Goal: Information Seeking & Learning: Learn about a topic

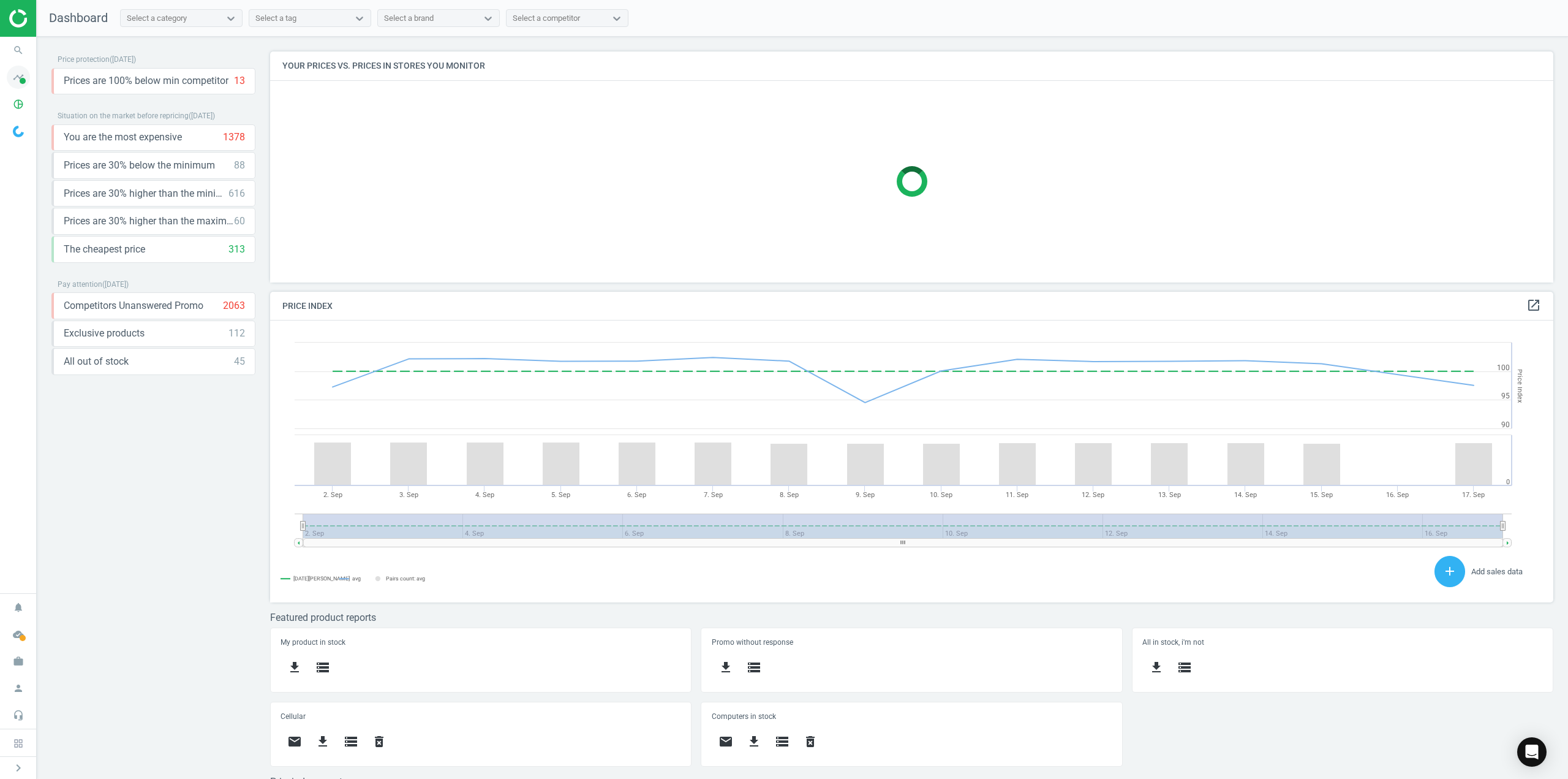
scroll to position [301, 1293]
click at [25, 79] on span "timeline" at bounding box center [18, 77] width 37 height 27
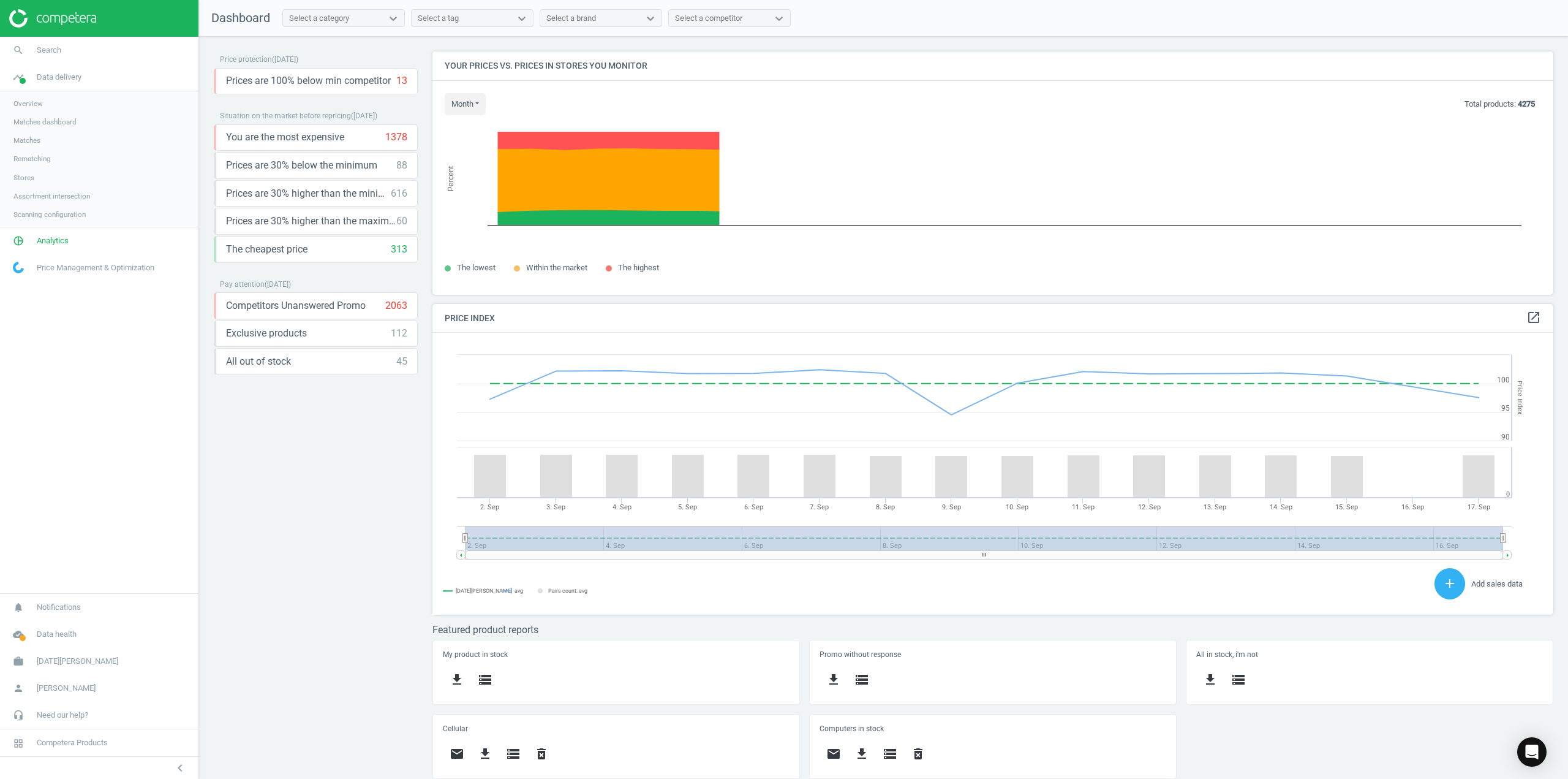
scroll to position [6, 6]
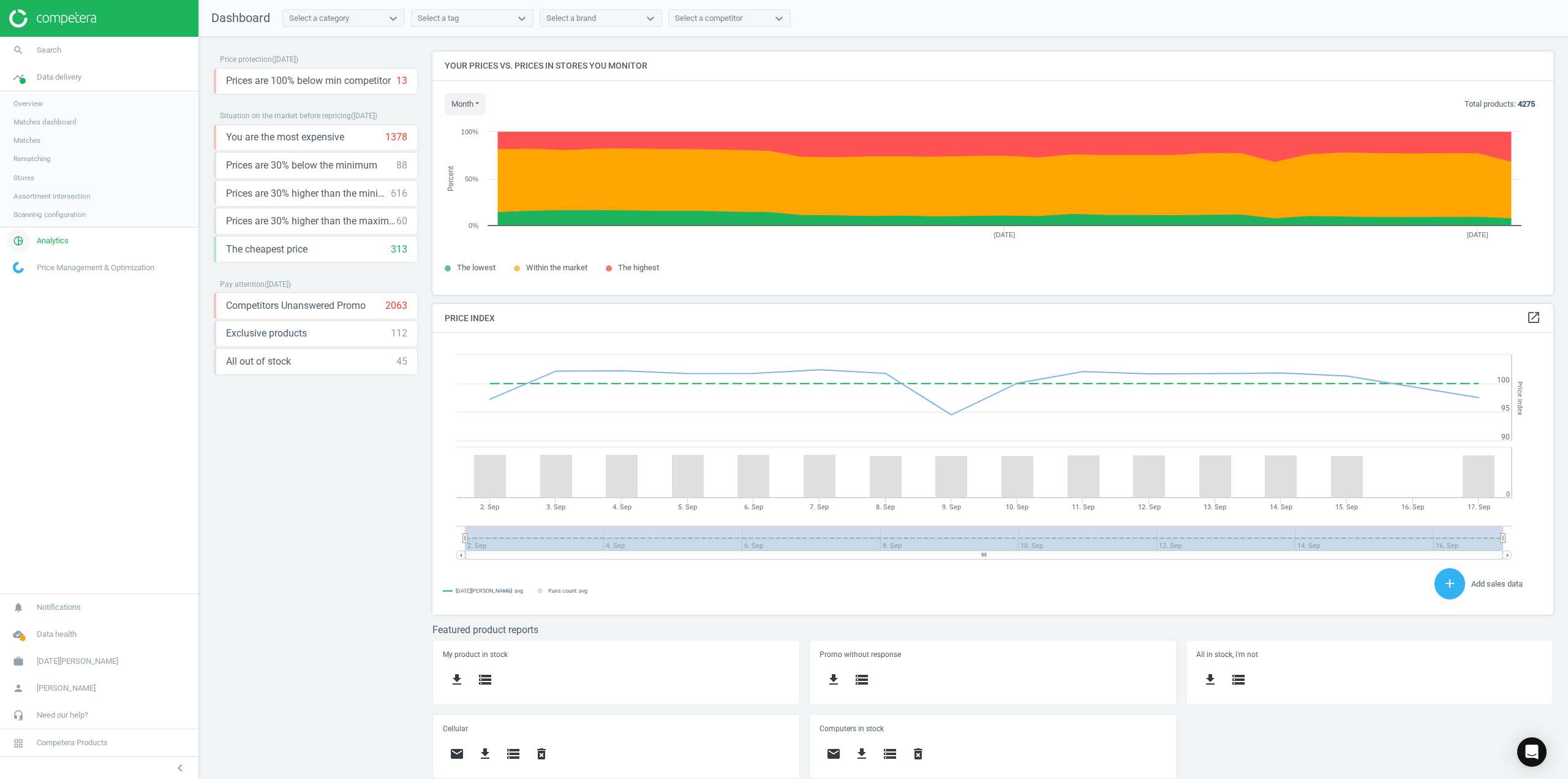
click at [60, 244] on span "Analytics" at bounding box center [53, 241] width 32 height 11
click at [32, 149] on span "Products" at bounding box center [28, 149] width 29 height 10
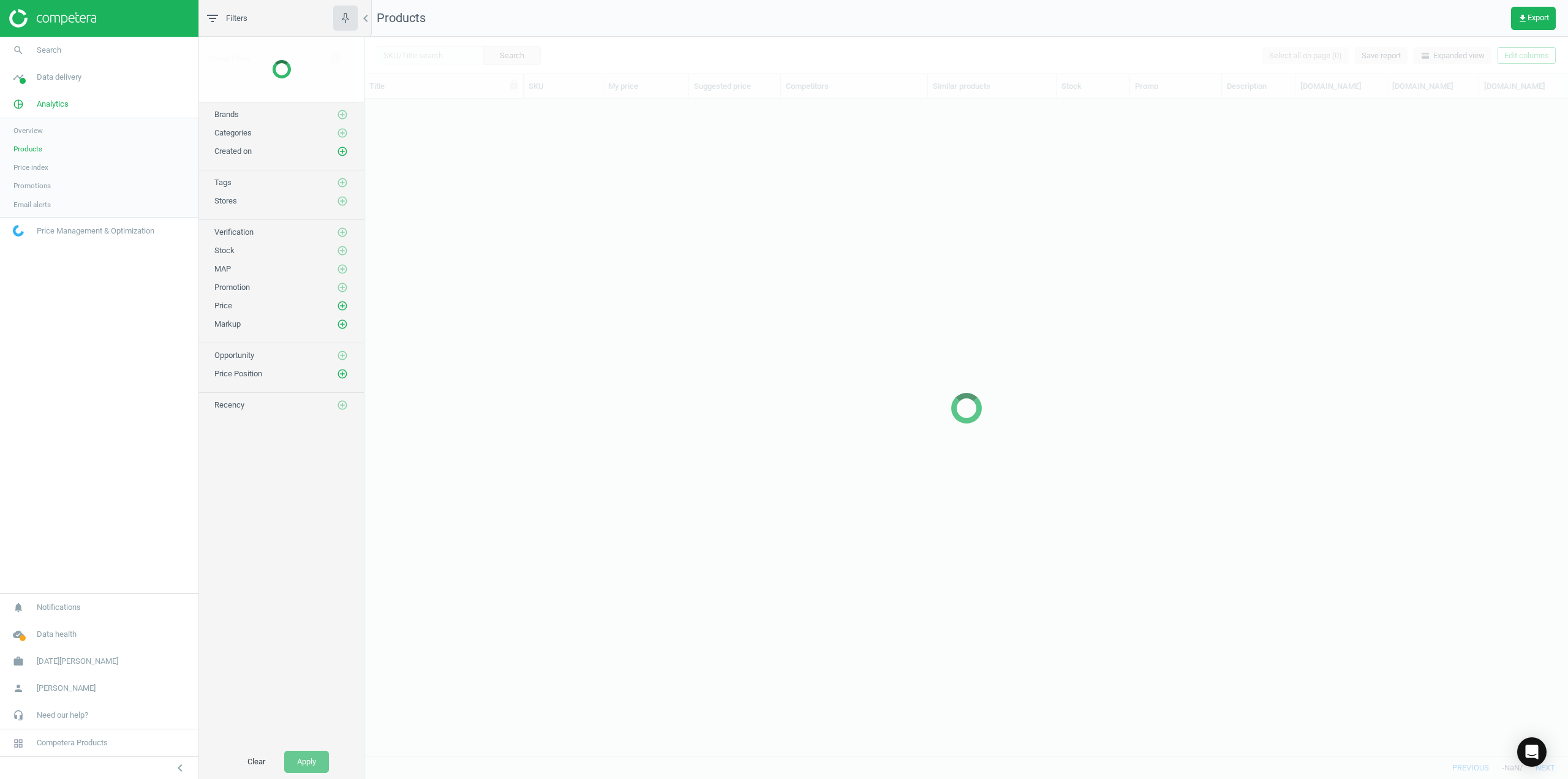
scroll to position [638, 1194]
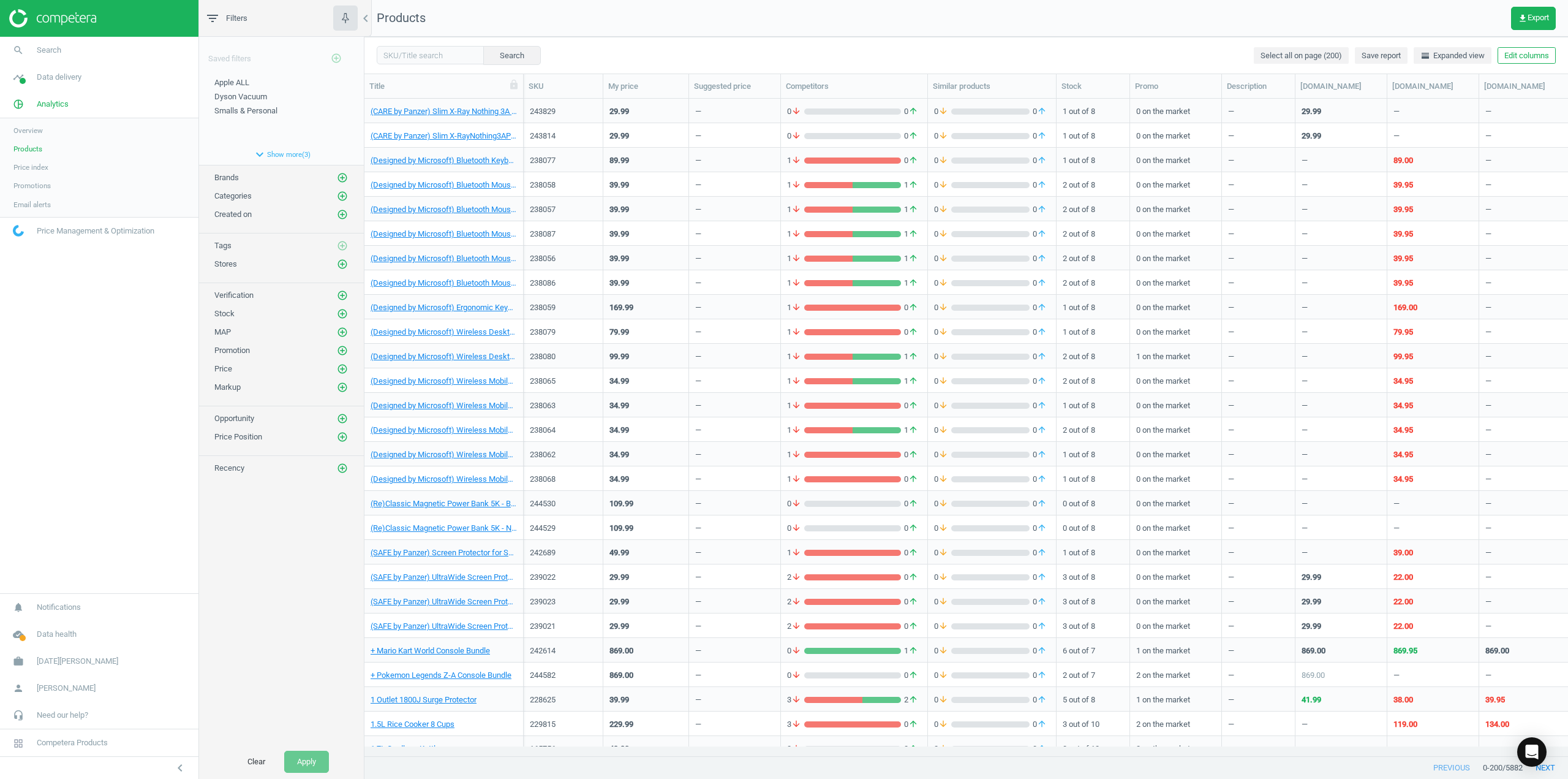
click at [30, 164] on span "Price index" at bounding box center [31, 167] width 35 height 10
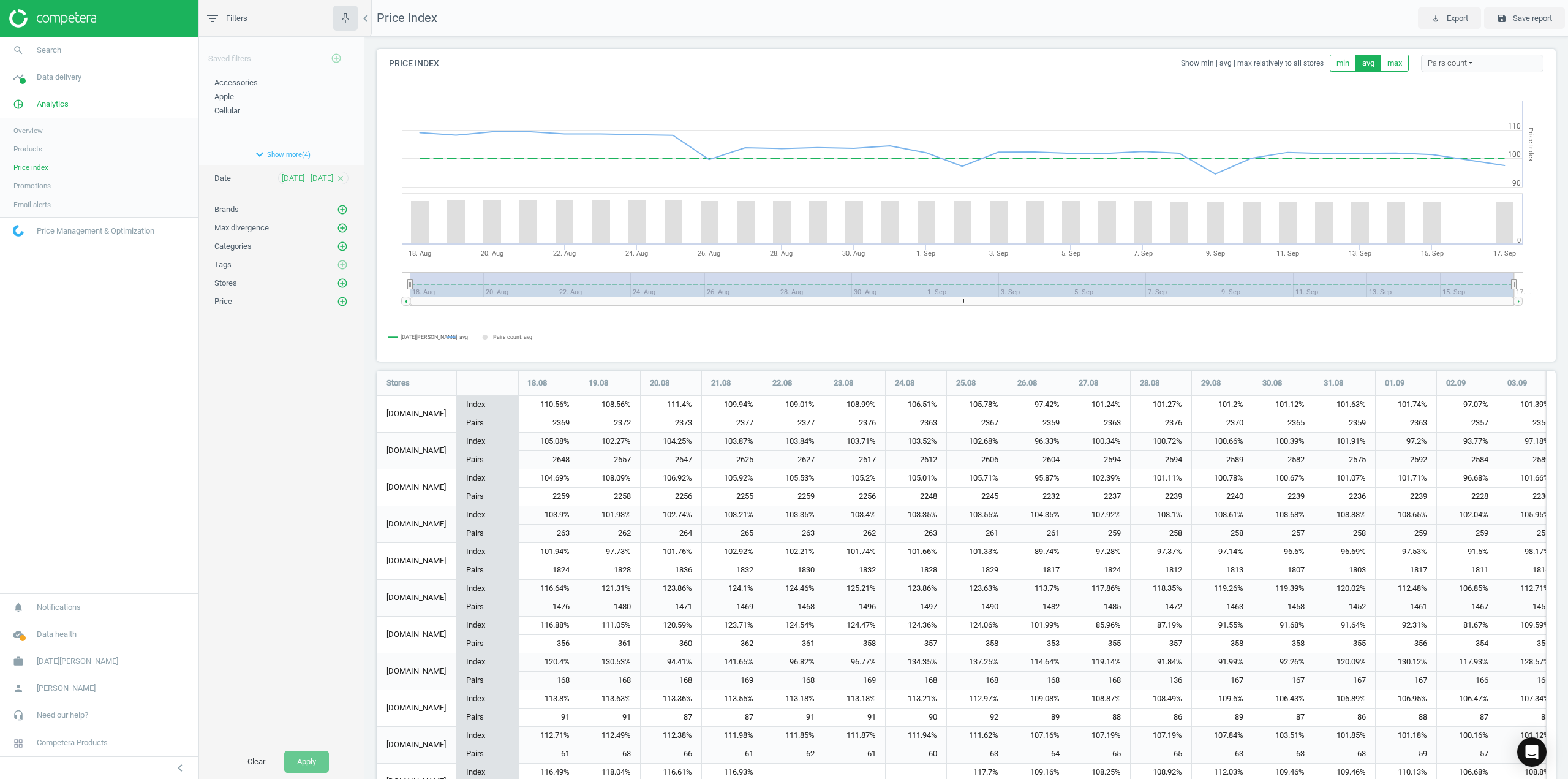
scroll to position [635, 1189]
click at [342, 246] on icon "add_circle_outline" at bounding box center [342, 246] width 11 height 11
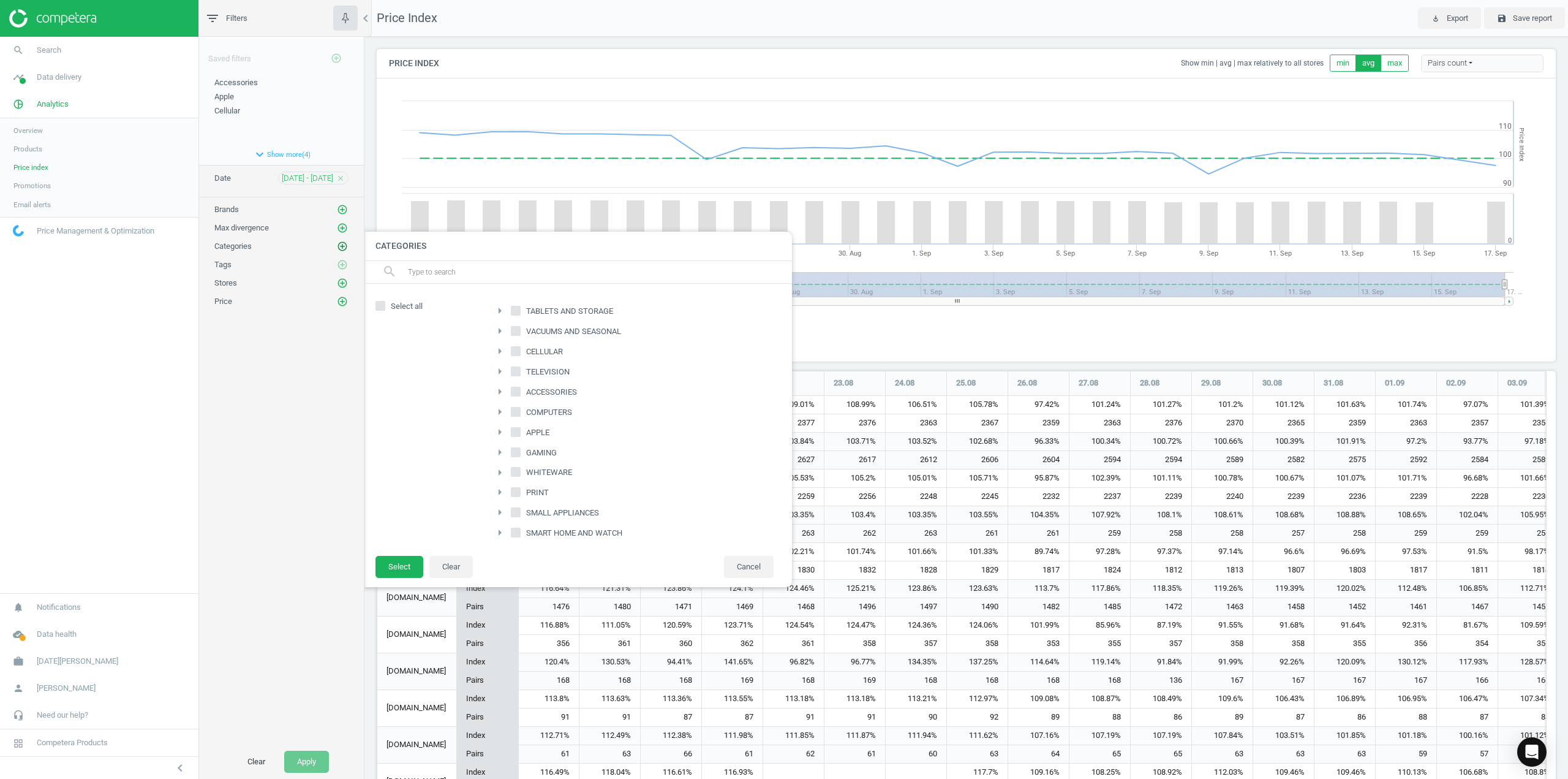
click at [342, 246] on icon "add_circle_outline" at bounding box center [342, 246] width 11 height 11
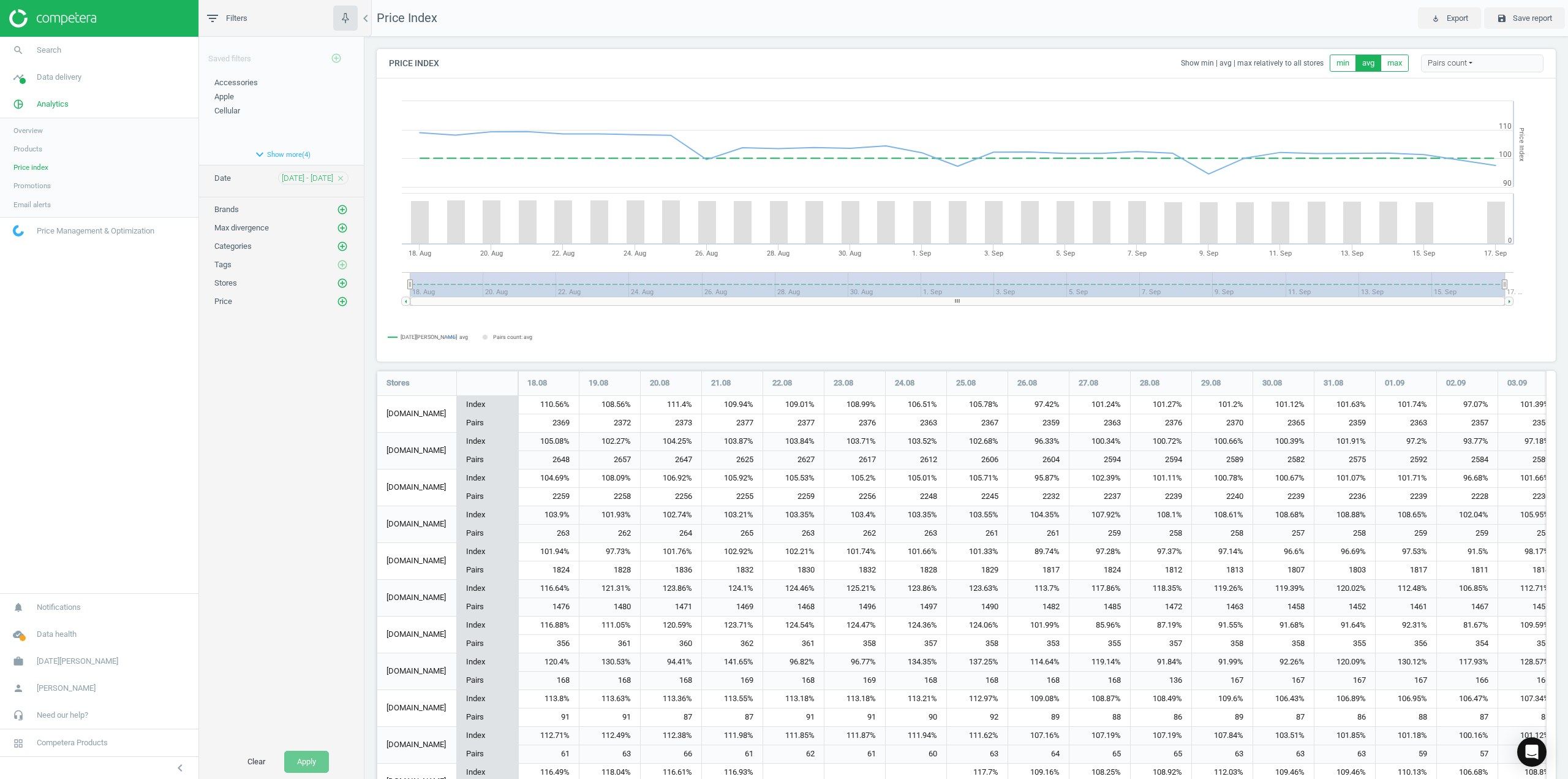
click at [30, 151] on span "Products" at bounding box center [28, 149] width 29 height 10
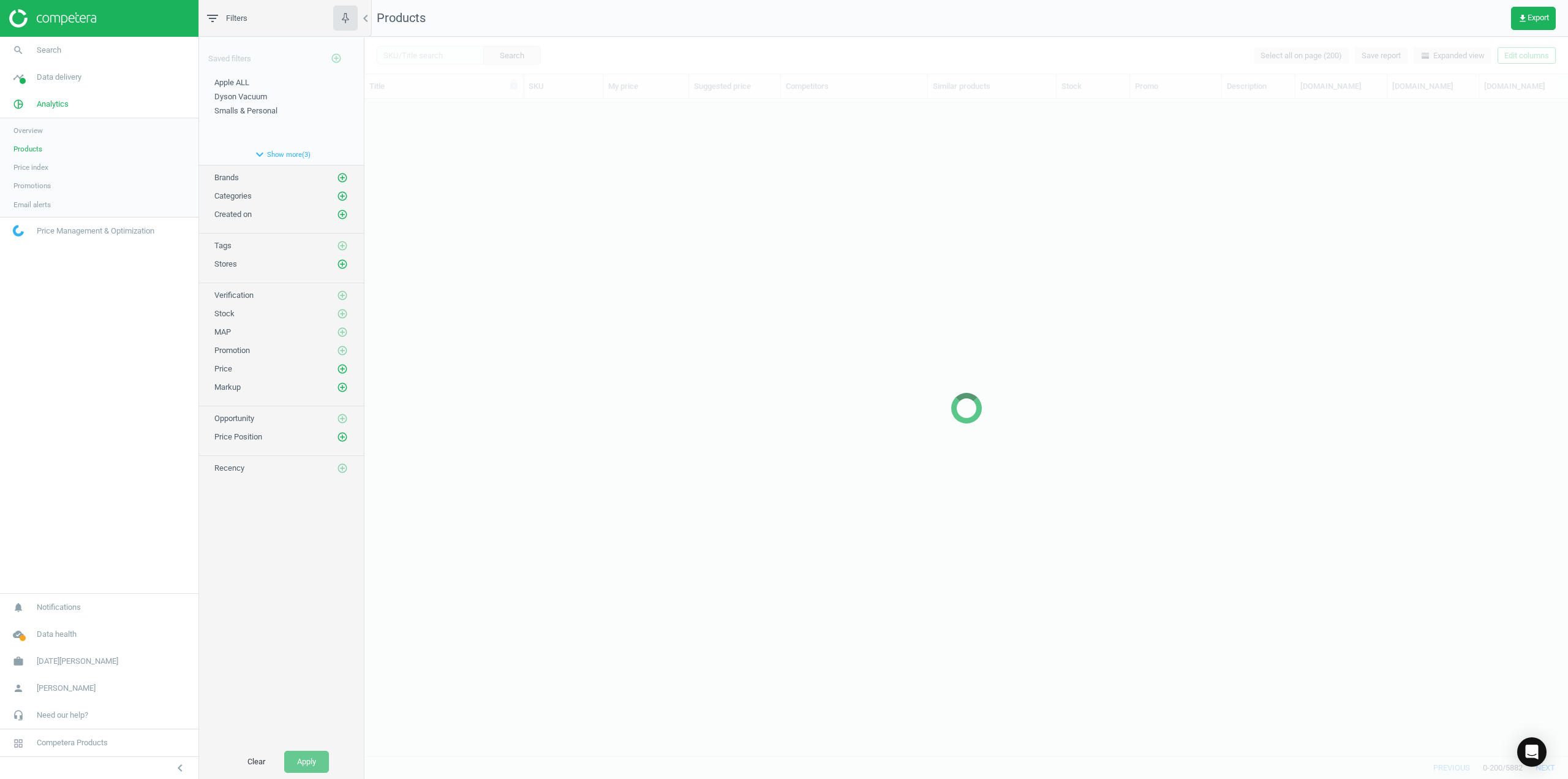
scroll to position [638, 1194]
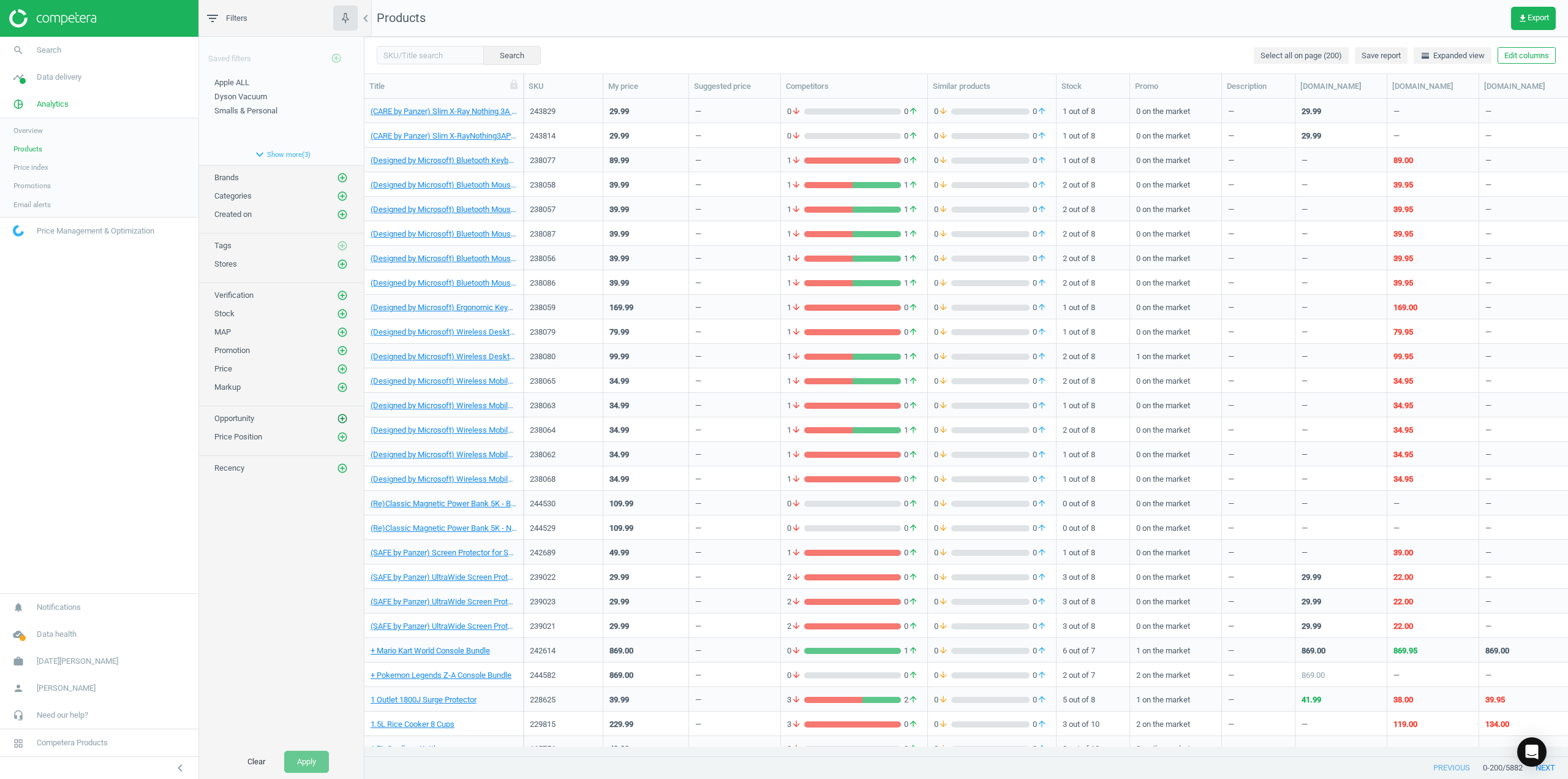
click at [342, 417] on icon "add_circle_outline" at bounding box center [342, 418] width 11 height 11
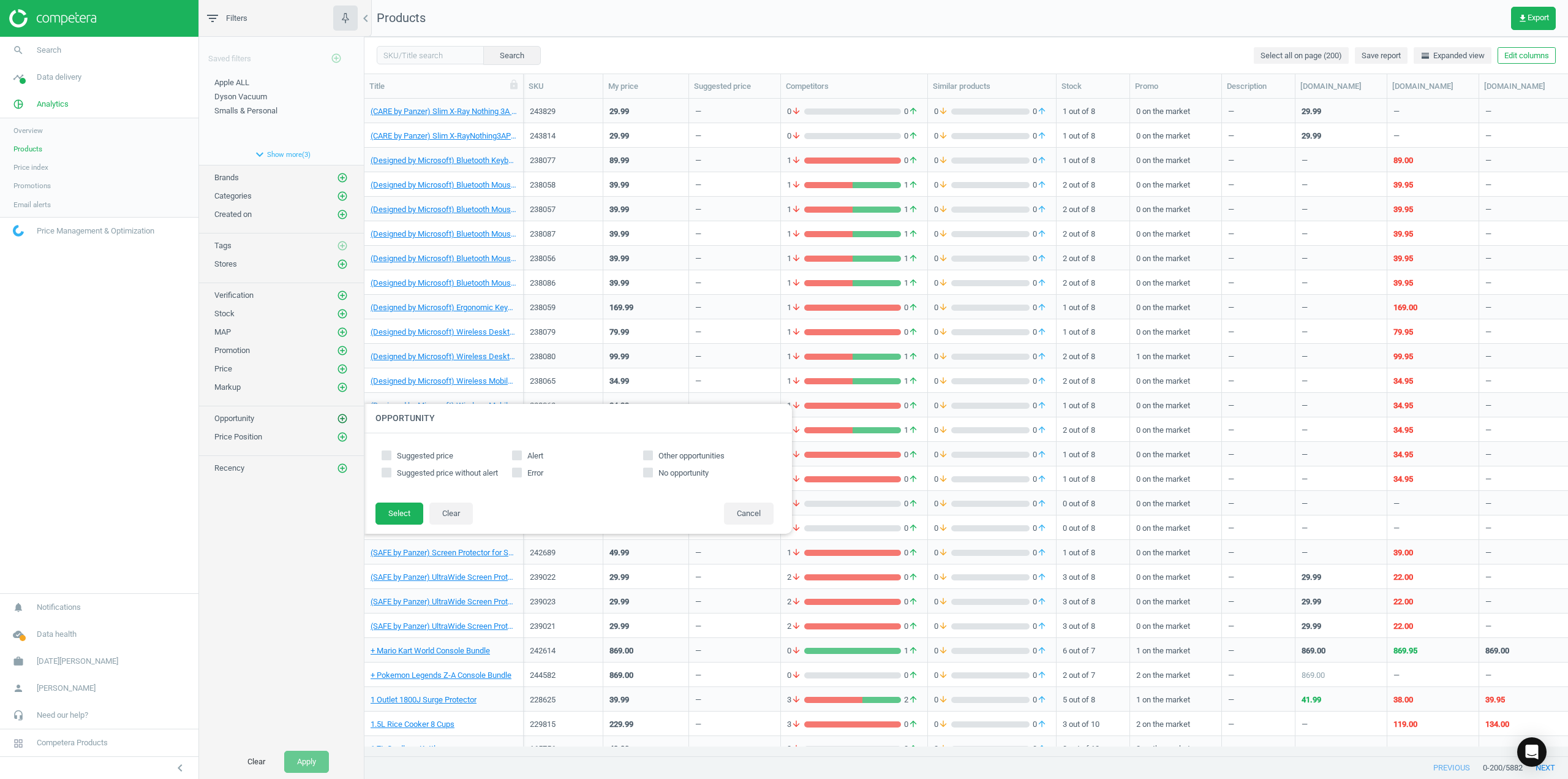
click at [342, 417] on icon "add_circle_outline" at bounding box center [342, 418] width 11 height 11
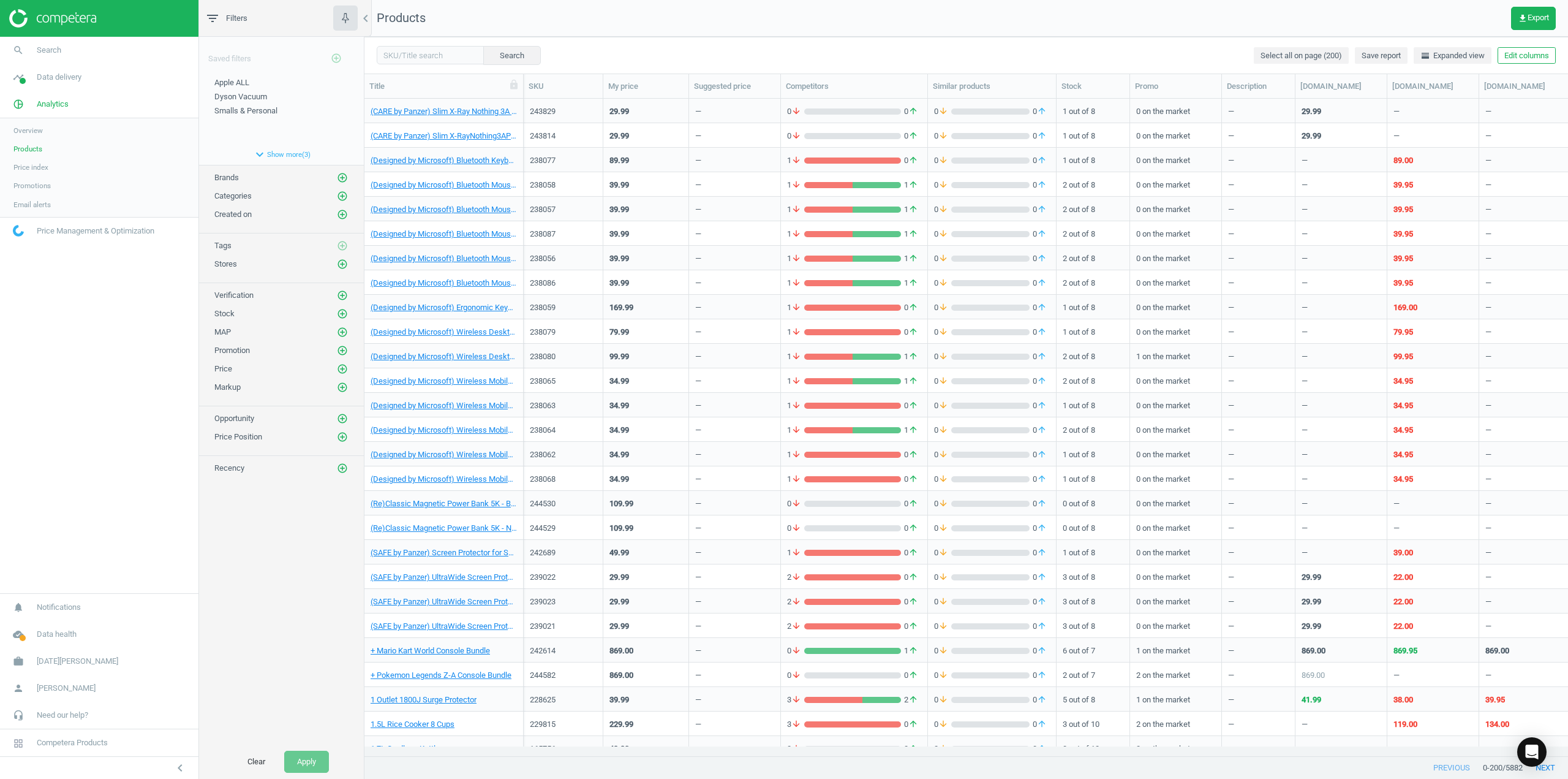
click at [37, 167] on span "Price index" at bounding box center [31, 167] width 35 height 10
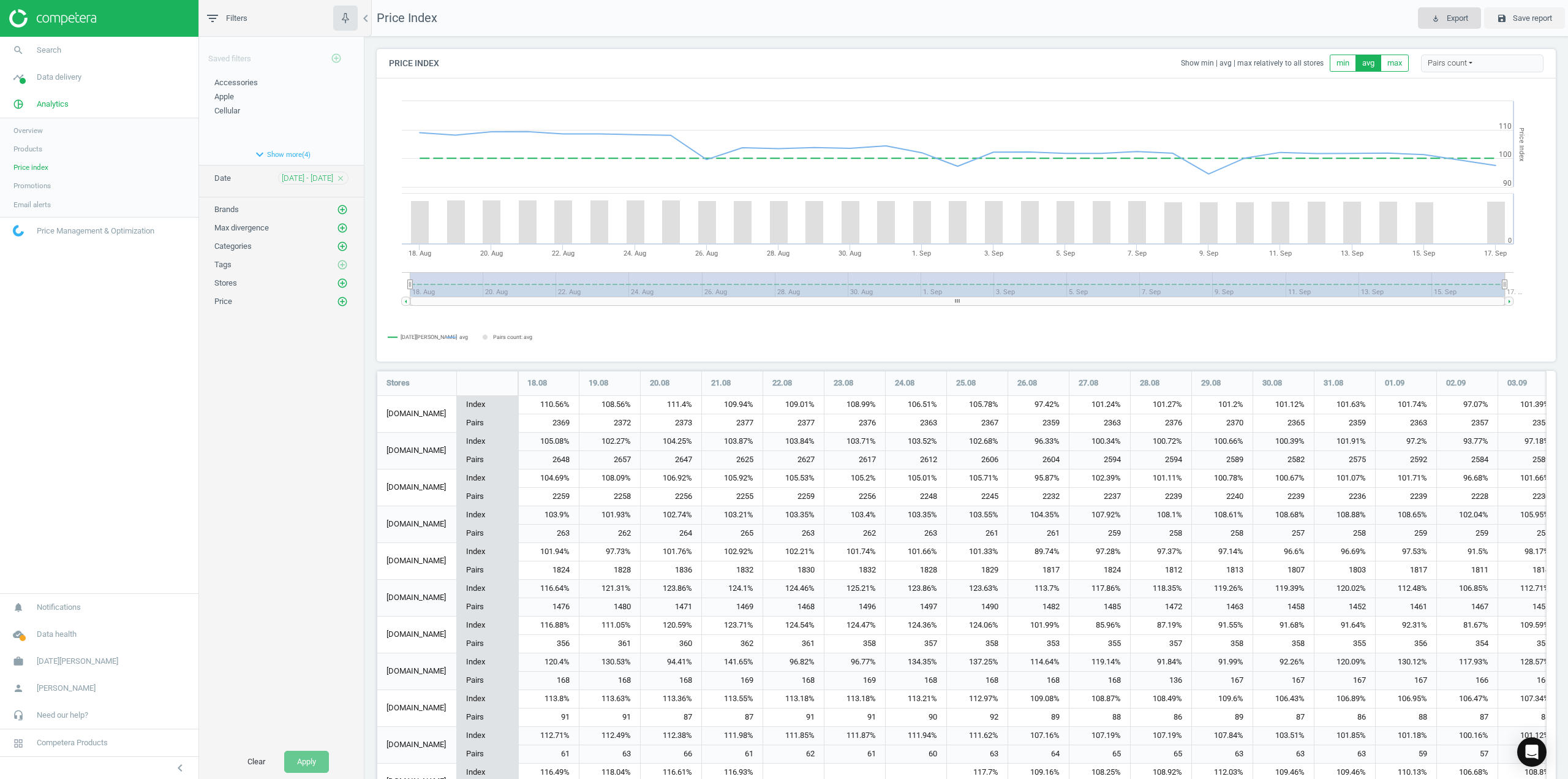
click at [1444, 19] on span "play_for_work Export" at bounding box center [1450, 18] width 37 height 11
click at [343, 243] on icon "add_circle_outline" at bounding box center [342, 246] width 11 height 11
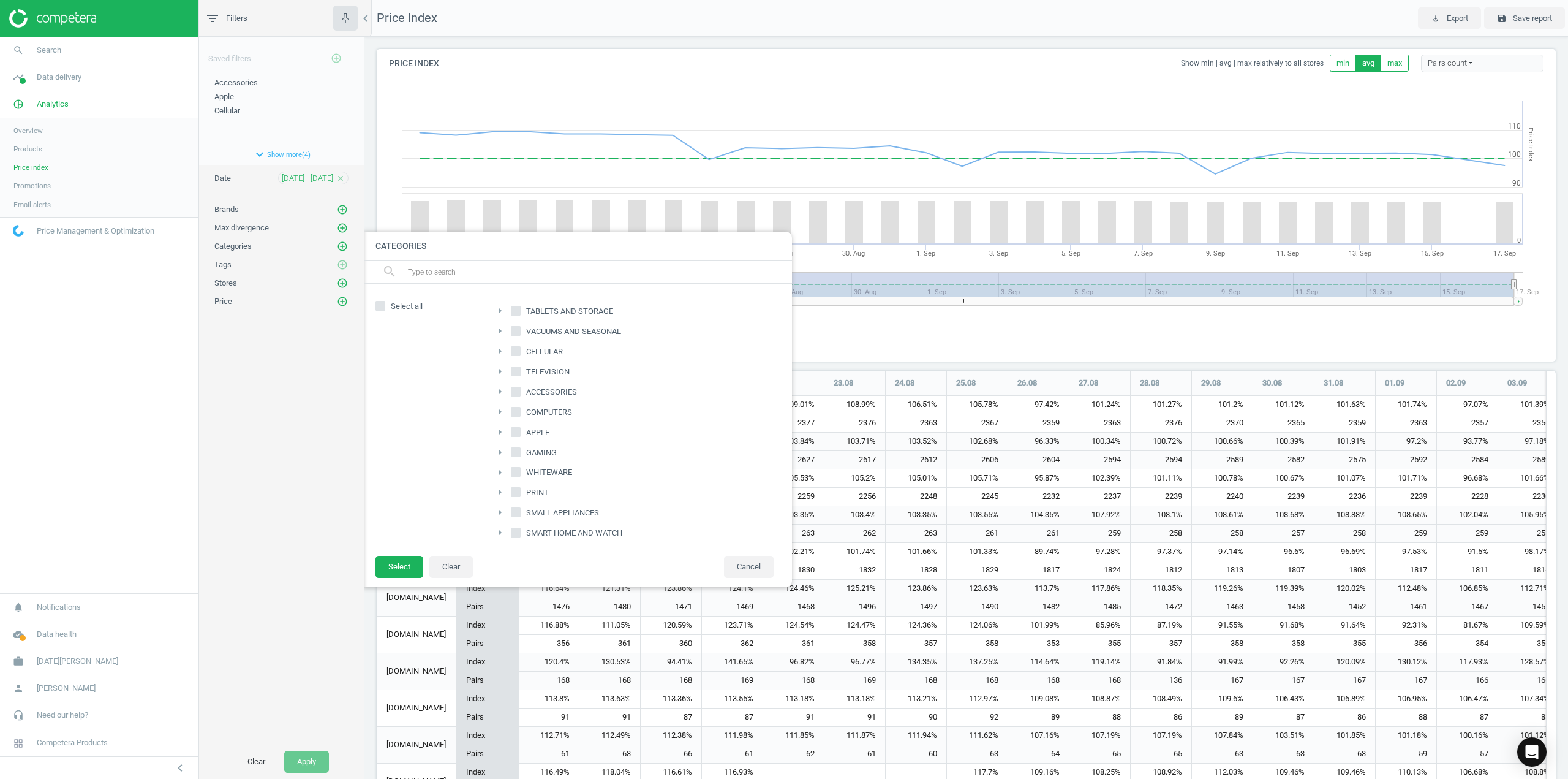
click at [516, 509] on input "SMALL APPLIANCES" at bounding box center [516, 513] width 8 height 8
checkbox input "true"
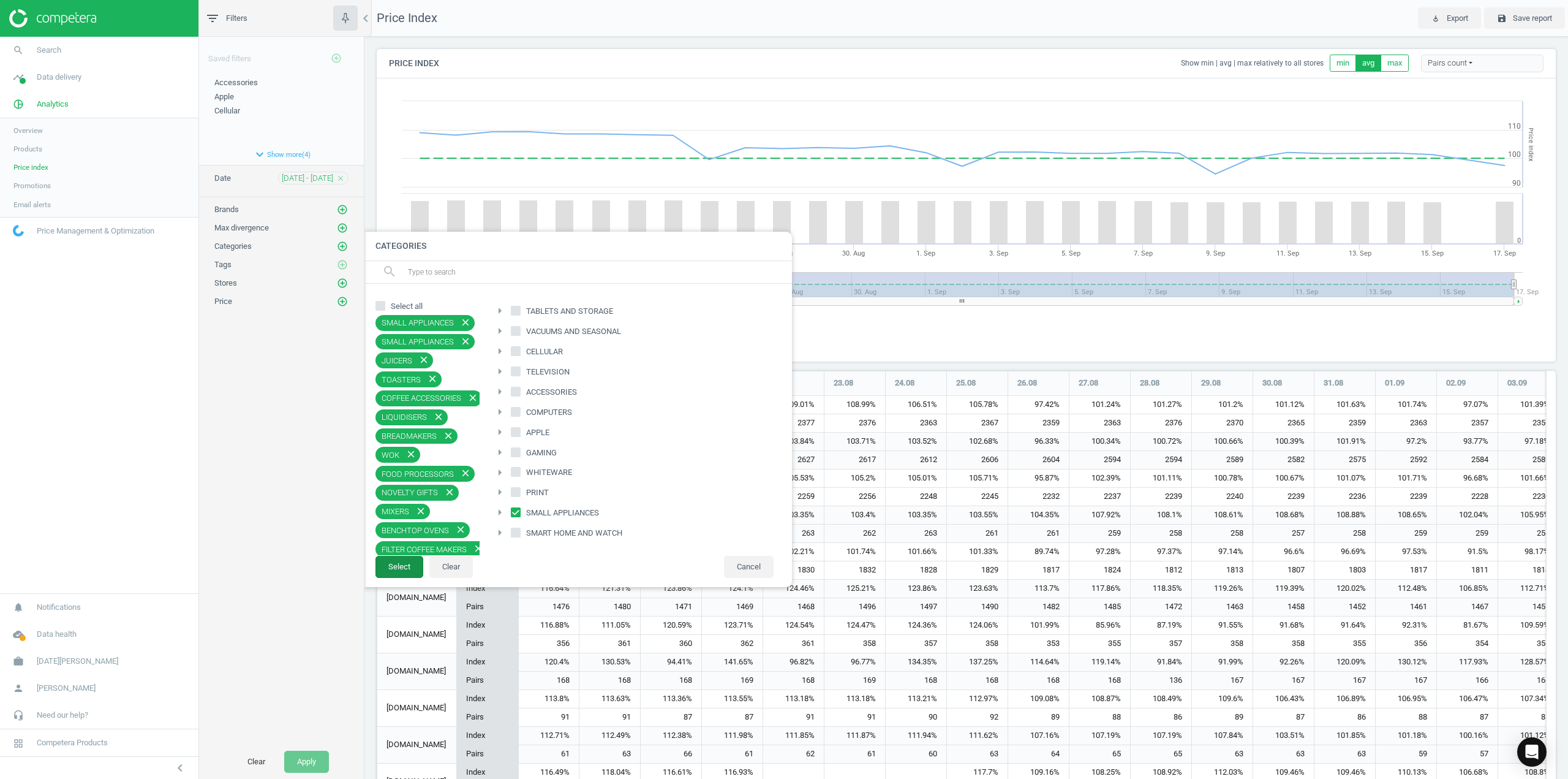
click at [397, 569] on button "Select" at bounding box center [399, 567] width 48 height 22
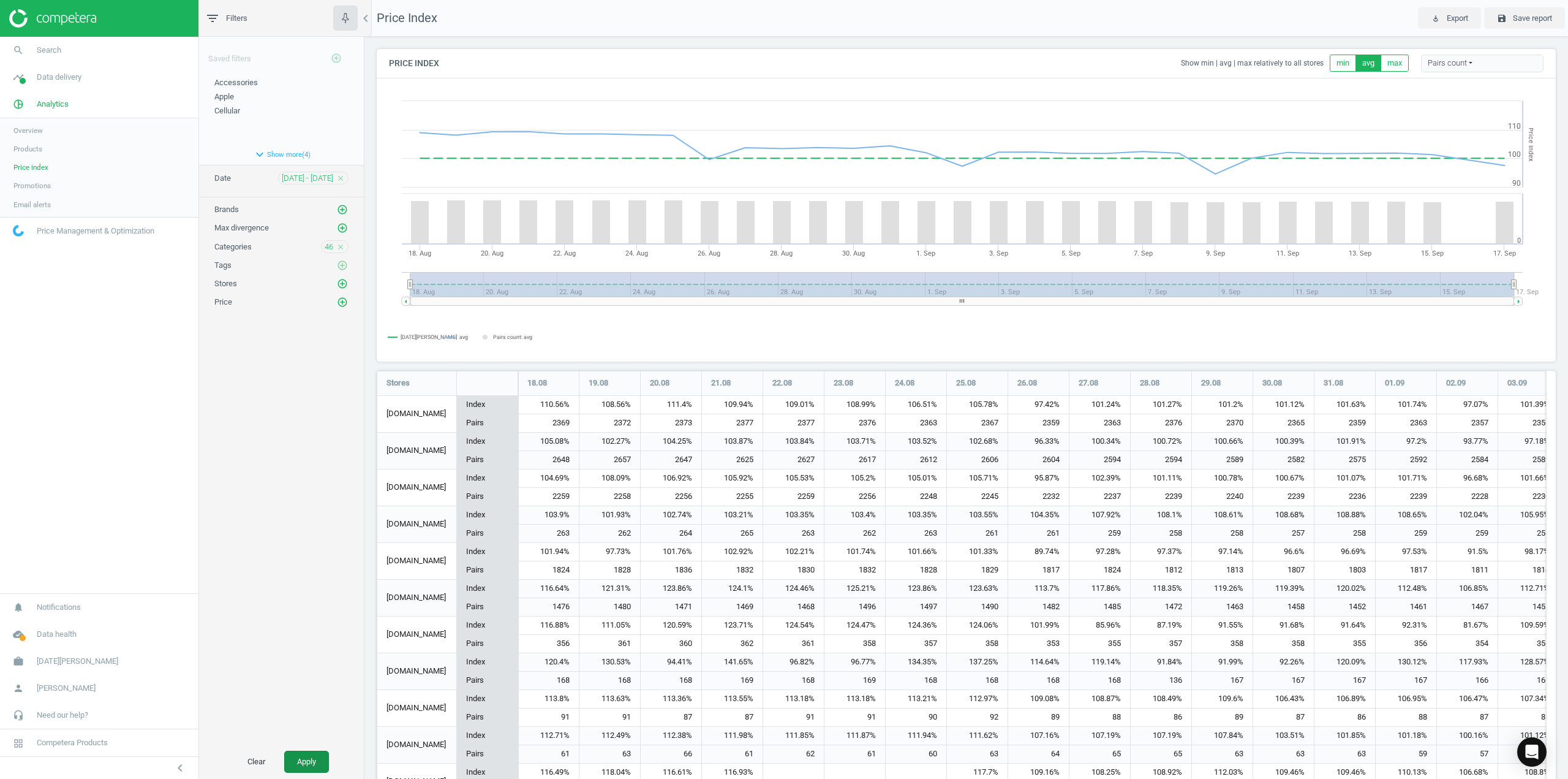
click at [324, 756] on button "Apply" at bounding box center [307, 762] width 45 height 22
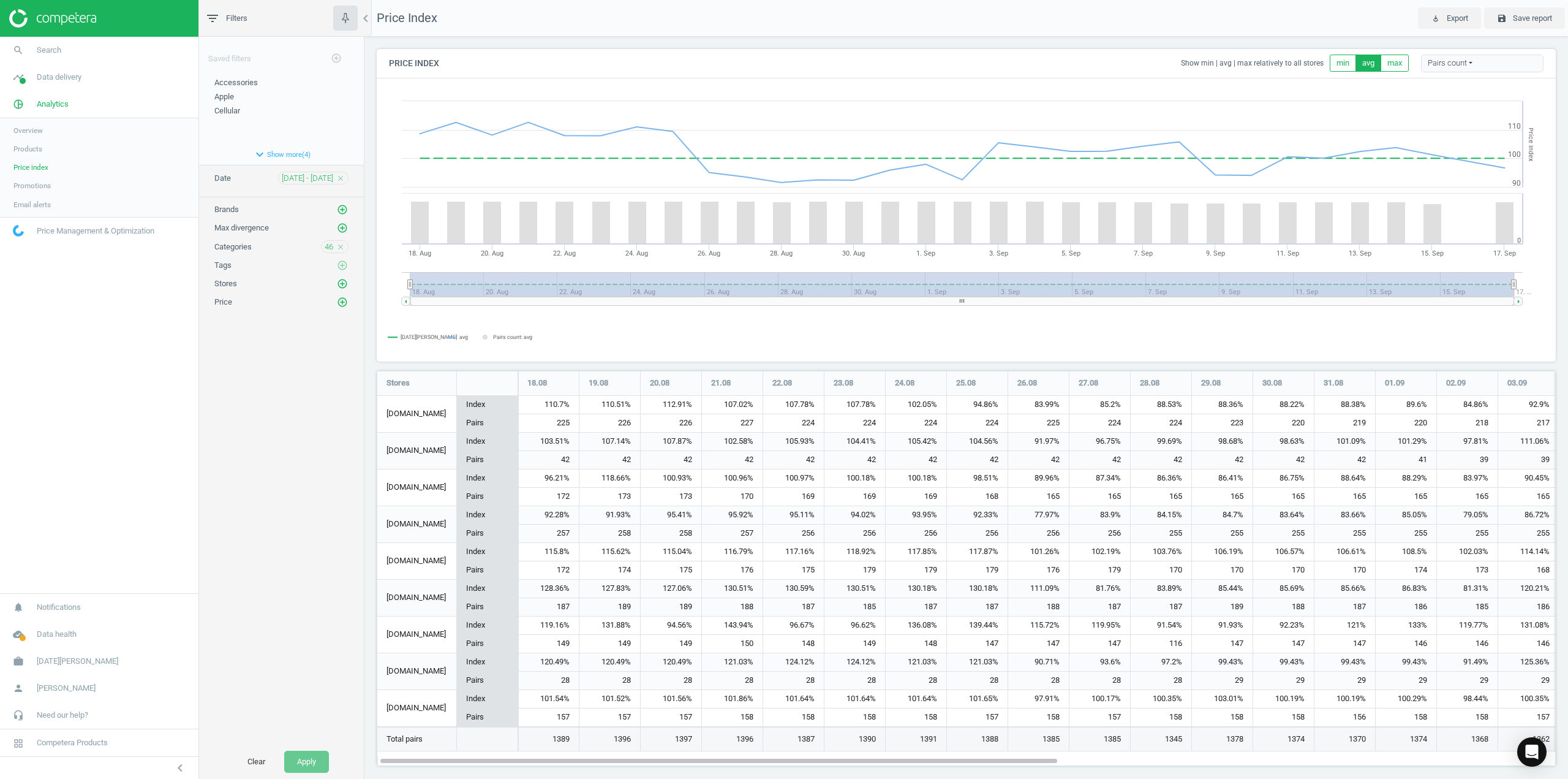
scroll to position [414, 1189]
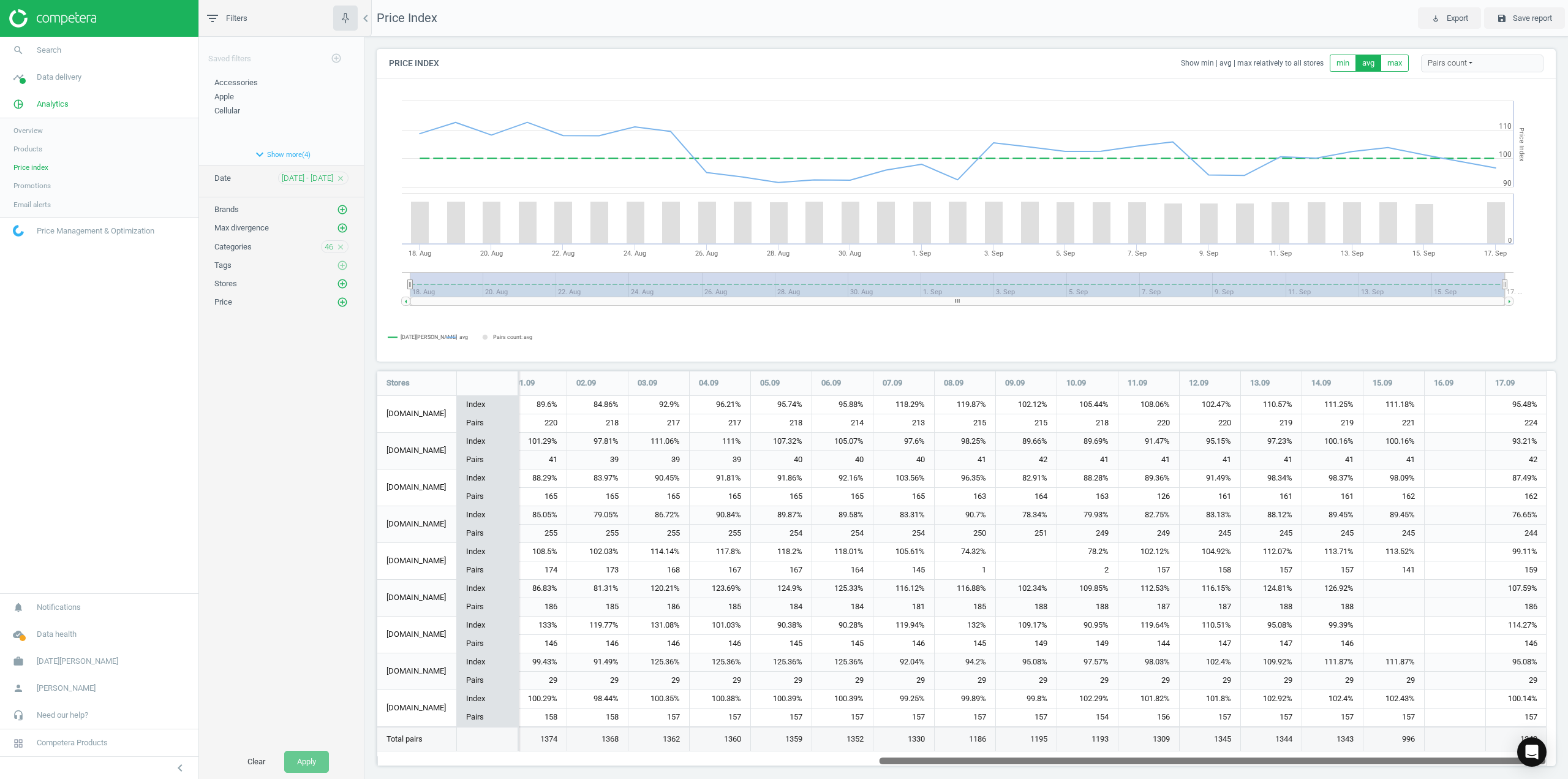
drag, startPoint x: 990, startPoint y: 759, endPoint x: 1567, endPoint y: 767, distance: 577.1
click at [1567, 767] on div "Price Index Show min | avg | max relatively to all stores min avg max Pairs cou…" at bounding box center [967, 407] width 1204 height 742
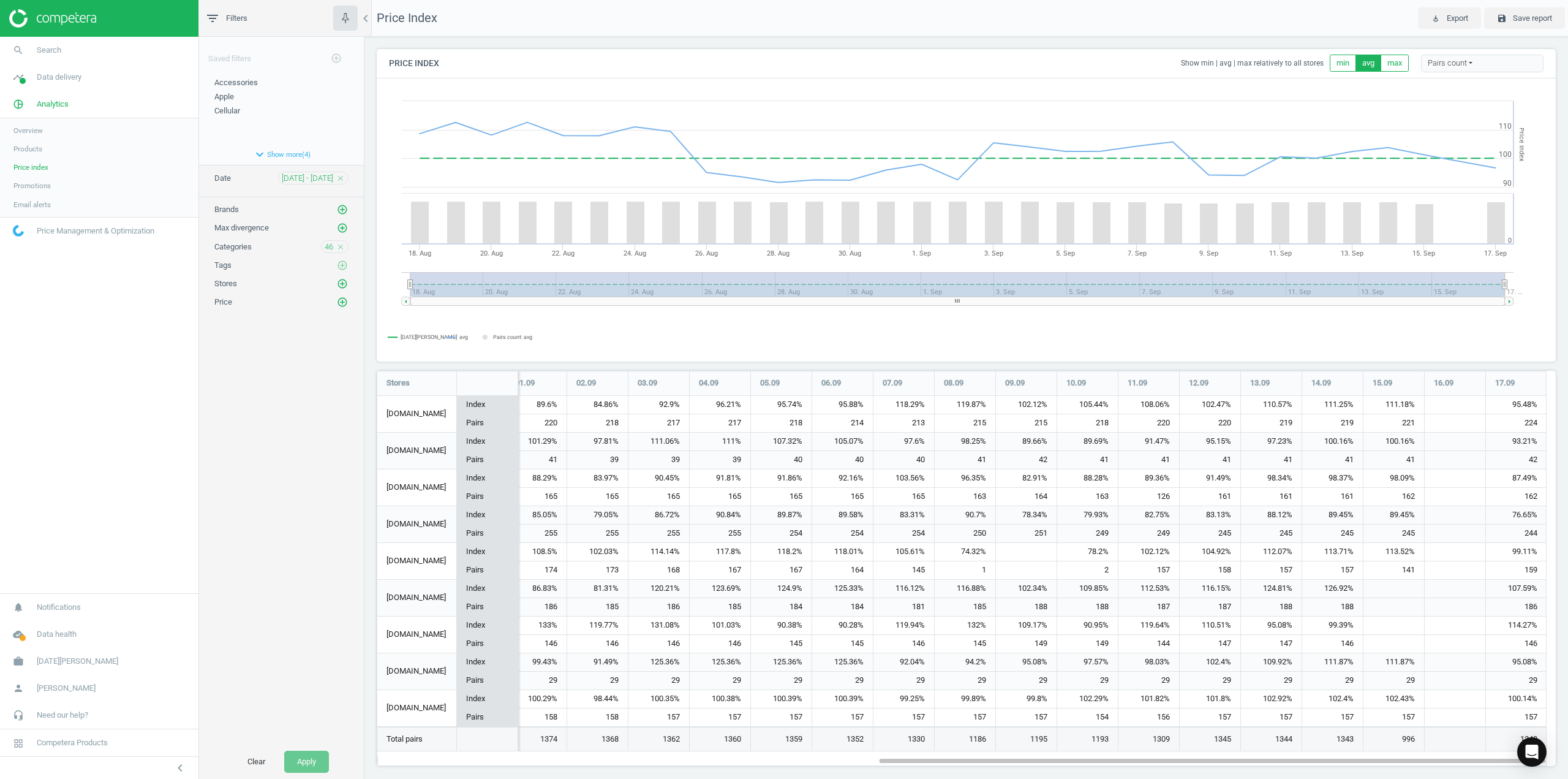
scroll to position [8, 0]
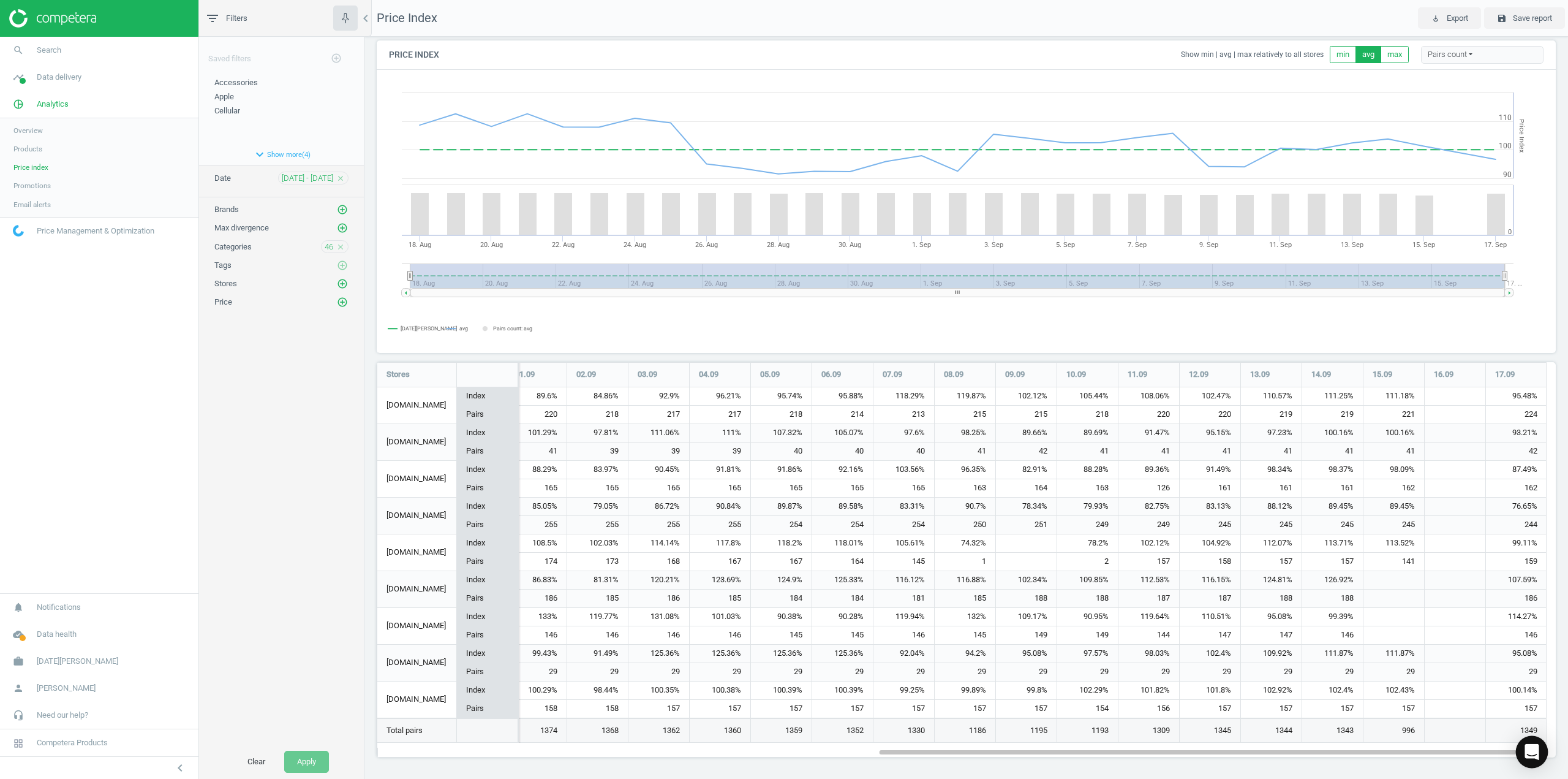
click at [1538, 754] on icon "Open Intercom Messenger" at bounding box center [1532, 751] width 16 height 16
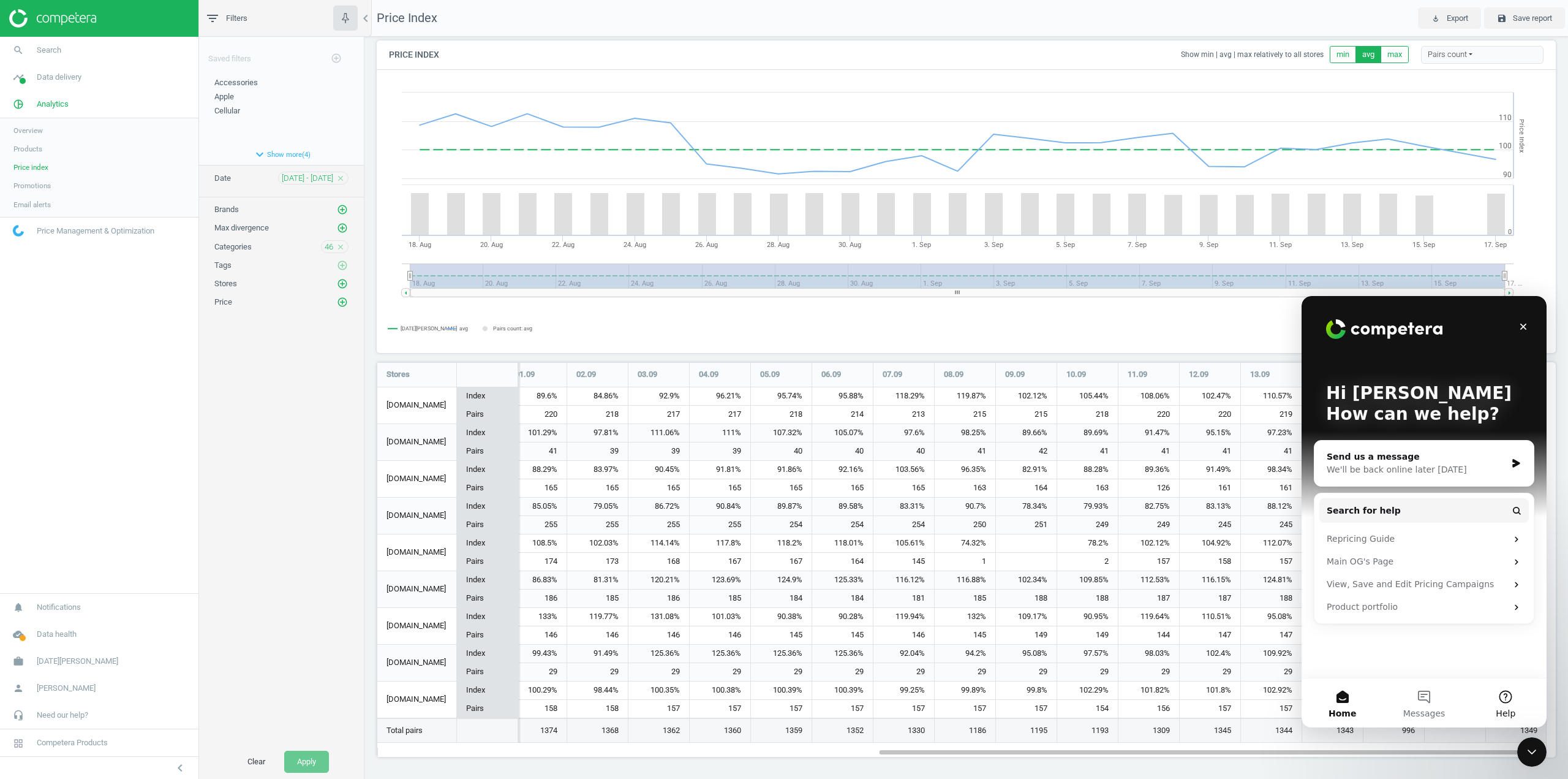
scroll to position [0, 0]
click at [1420, 702] on button "Messages" at bounding box center [1424, 702] width 82 height 49
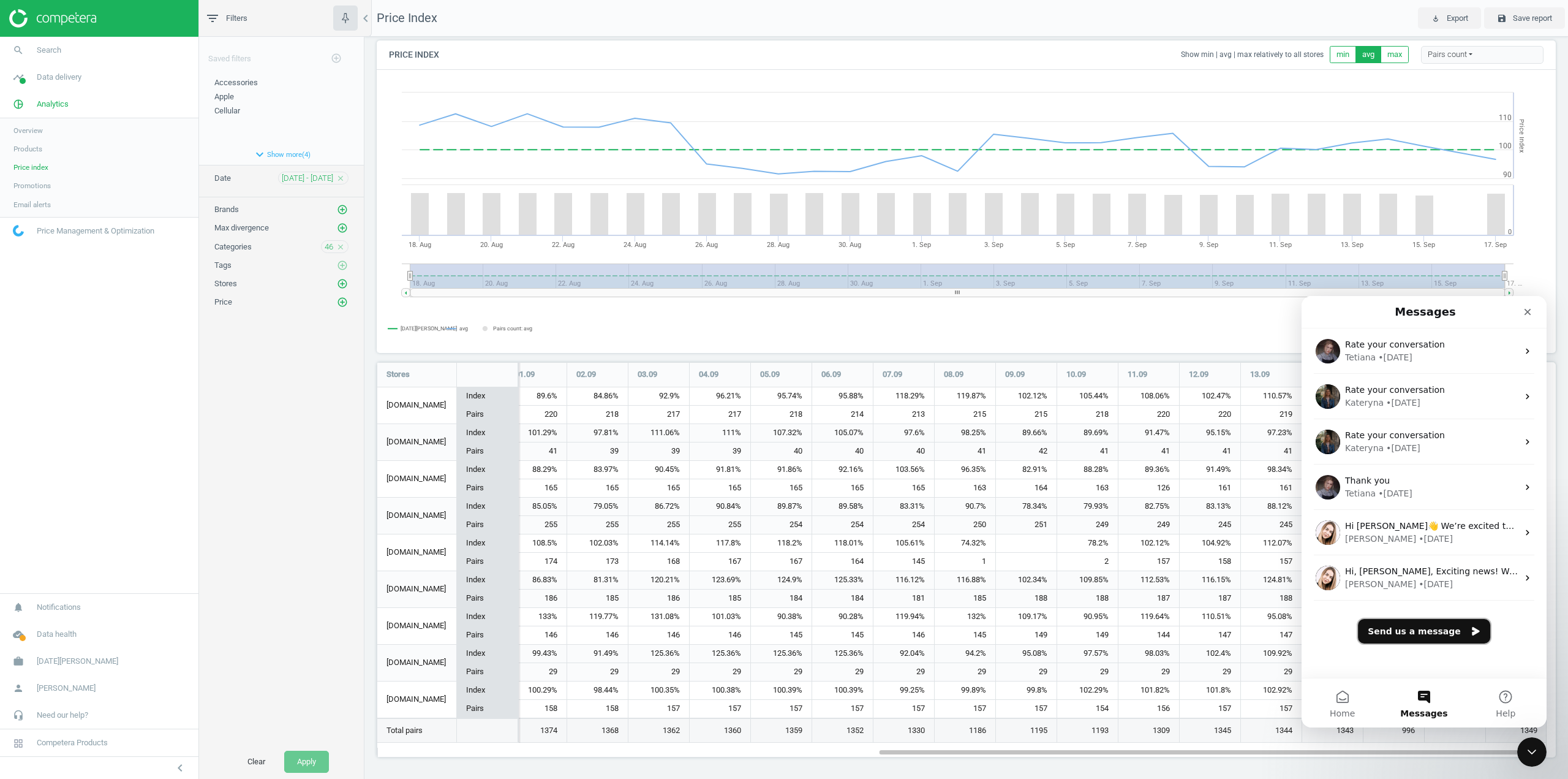
click at [1436, 630] on button "Send us a message" at bounding box center [1425, 631] width 132 height 24
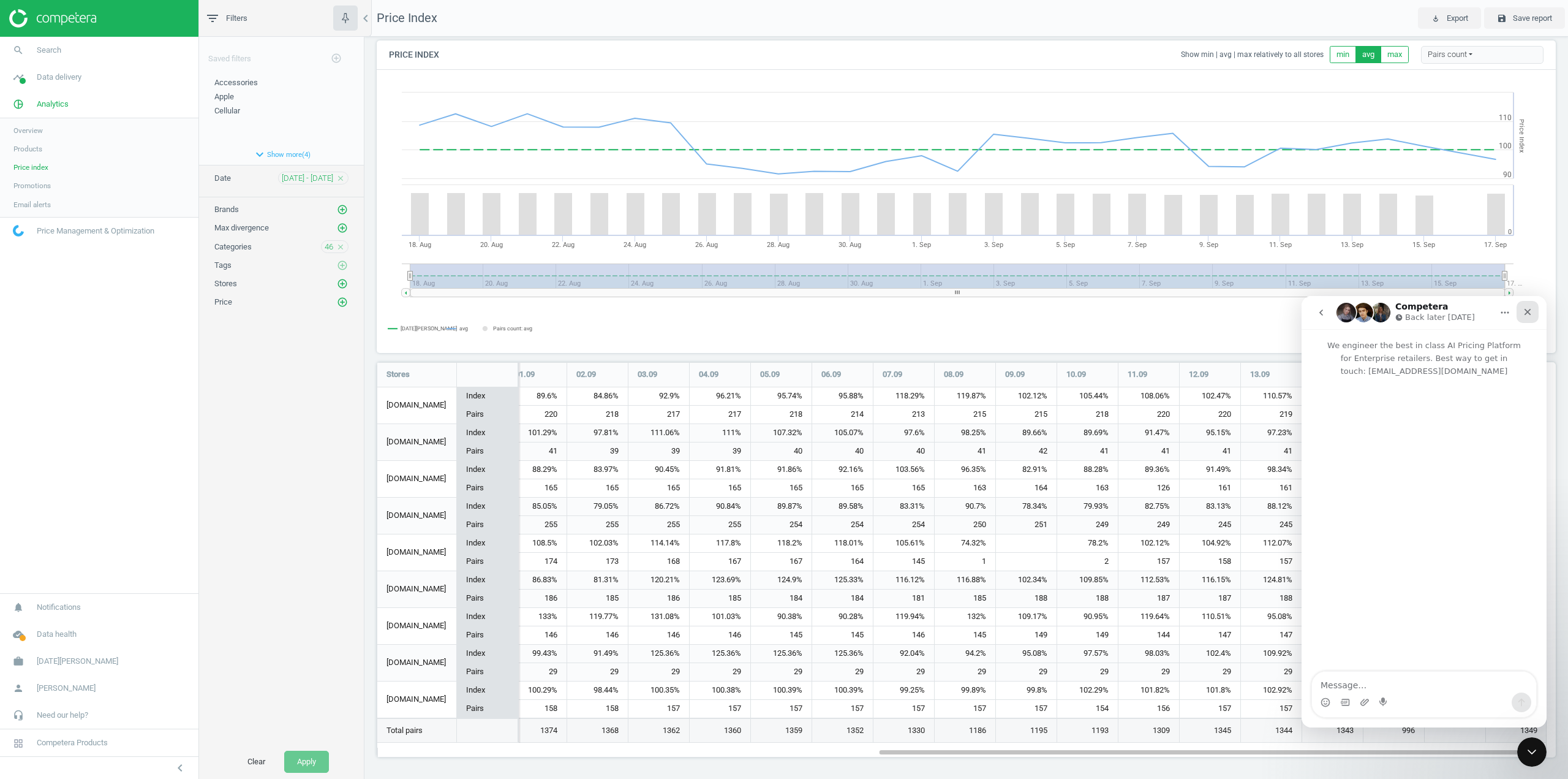
click at [1533, 307] on div "Close" at bounding box center [1527, 312] width 22 height 22
